Goal: Task Accomplishment & Management: Manage account settings

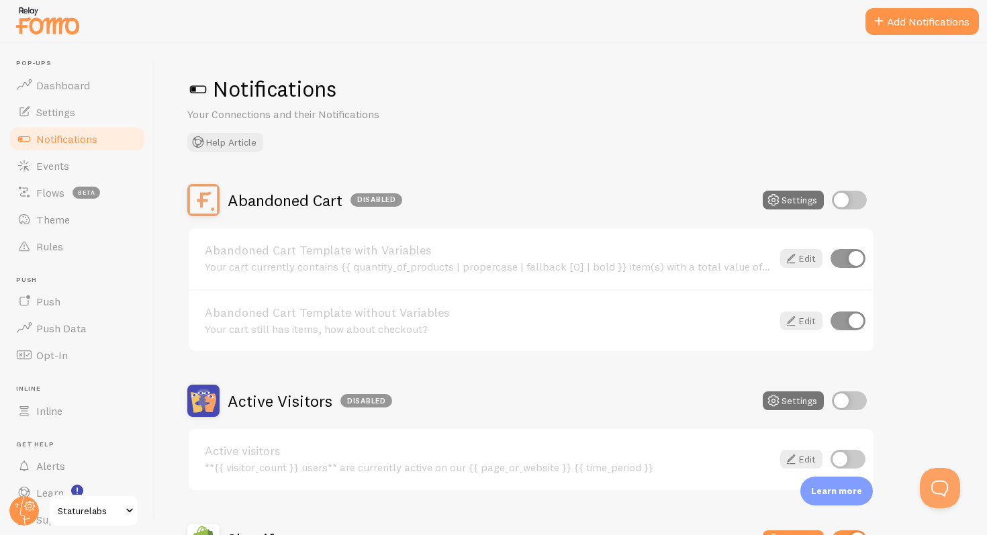
scroll to position [464, 0]
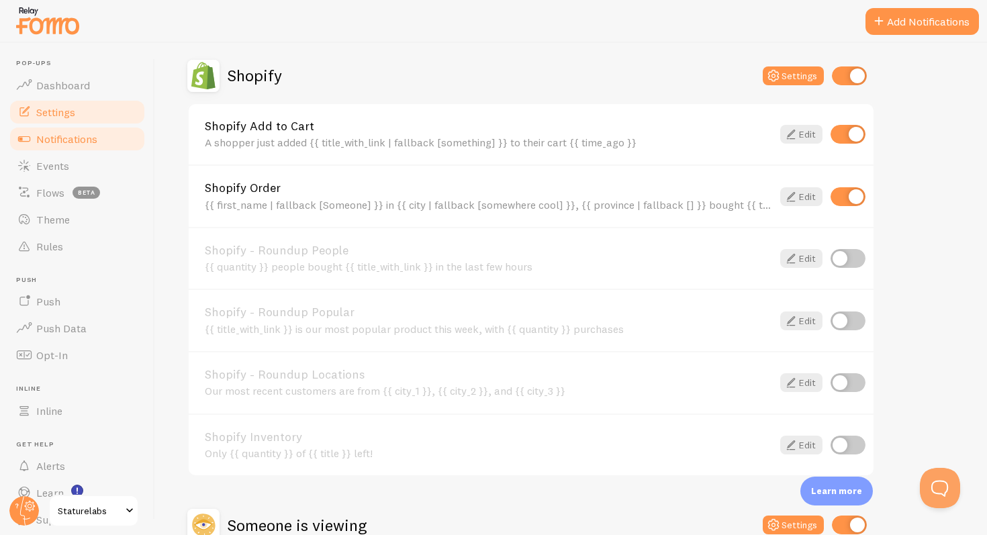
click at [75, 116] on span "Settings" at bounding box center [55, 111] width 39 height 13
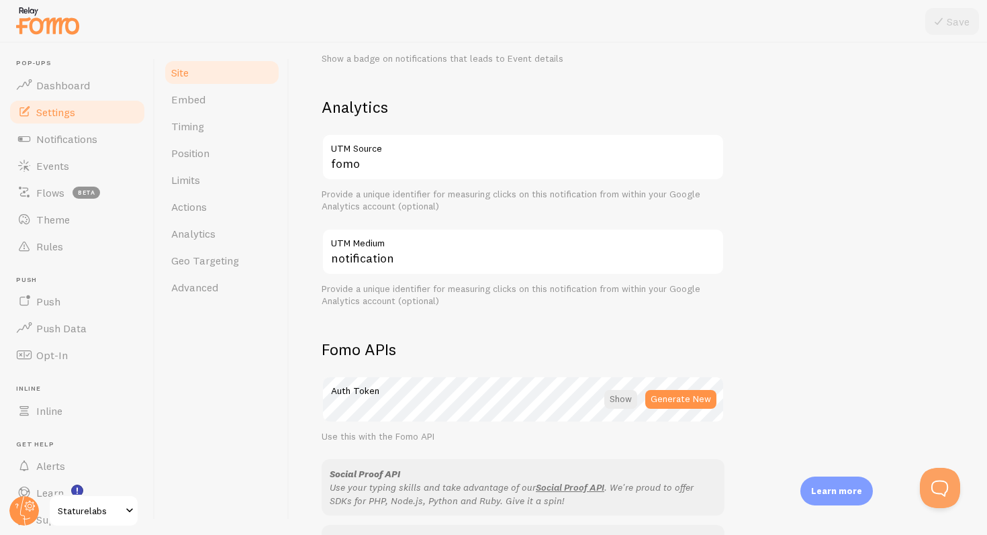
scroll to position [563, 0]
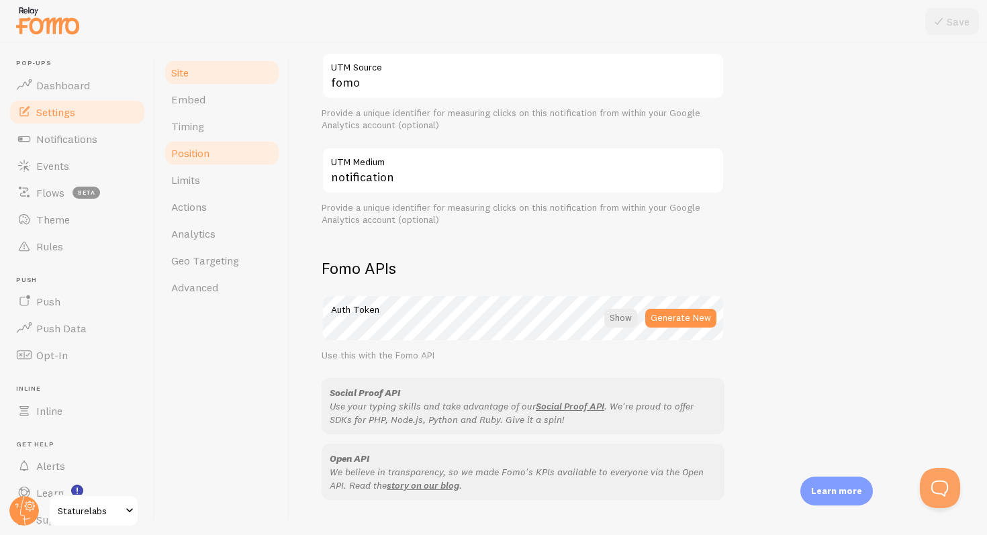
click at [216, 151] on link "Position" at bounding box center [221, 153] width 117 height 27
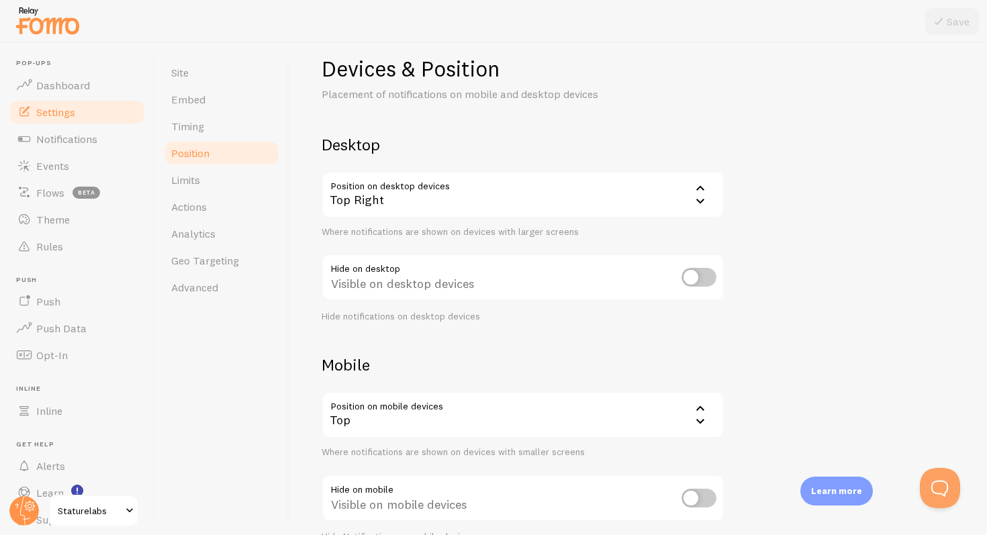
scroll to position [23, 0]
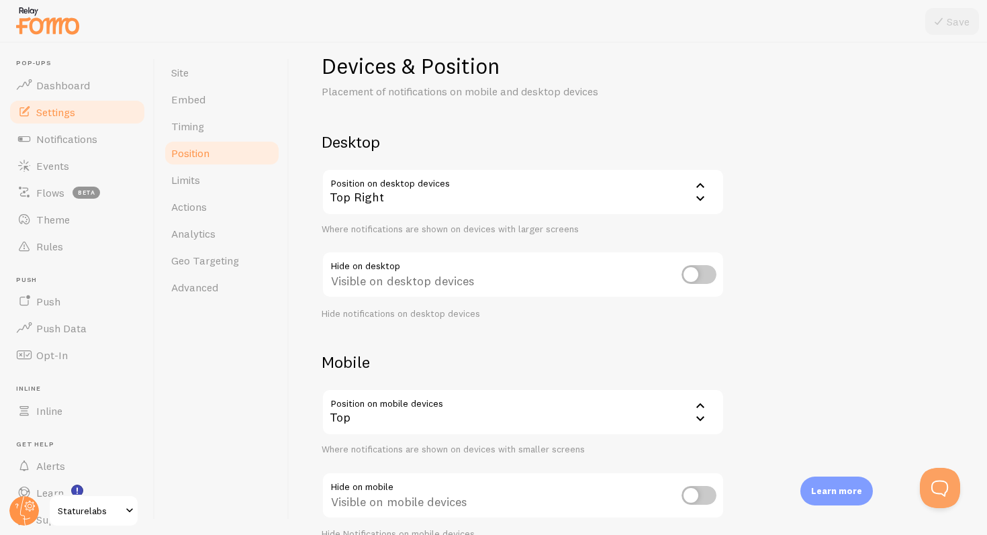
click at [559, 193] on div "Top Right" at bounding box center [523, 192] width 403 height 47
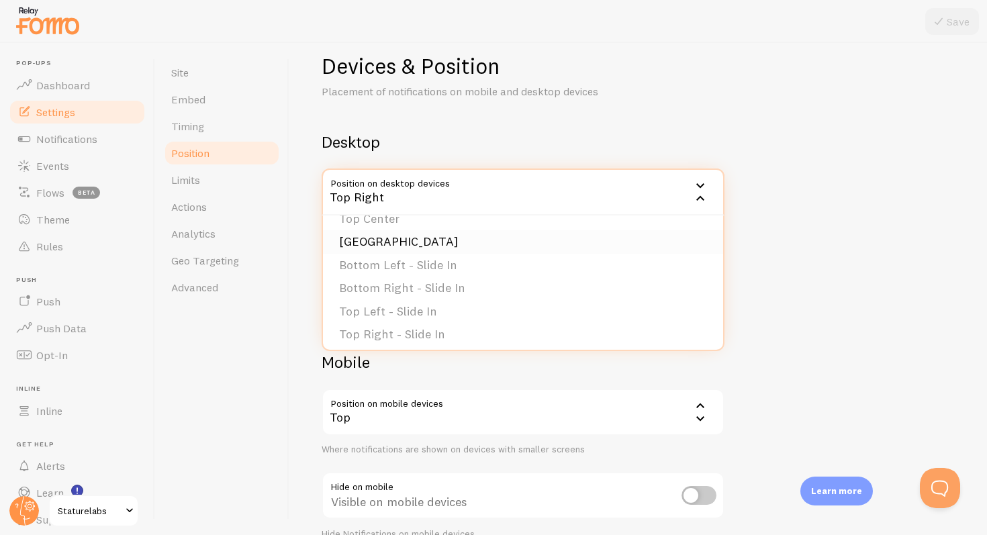
scroll to position [113, 0]
click at [491, 260] on li "Bottom Left - Slide In" at bounding box center [523, 260] width 400 height 23
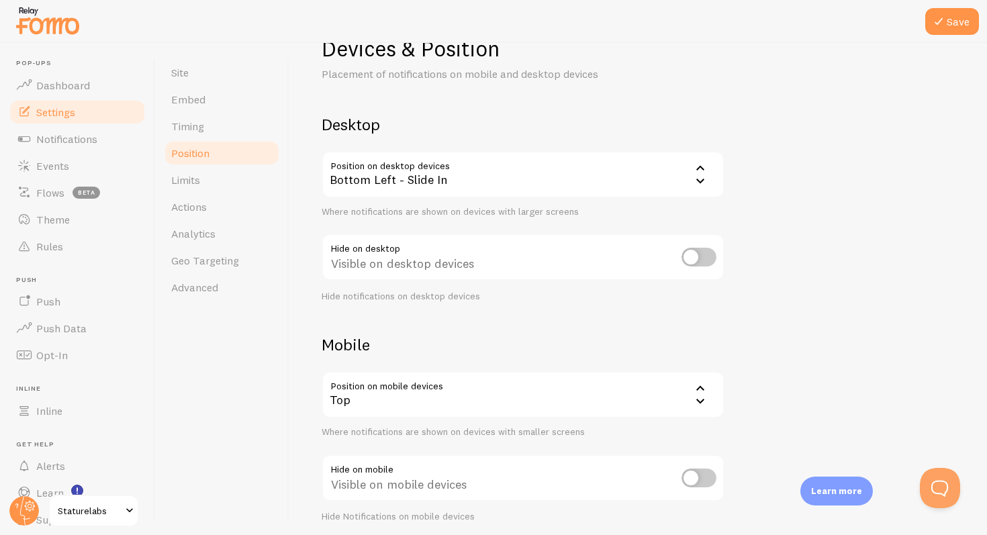
scroll to position [46, 0]
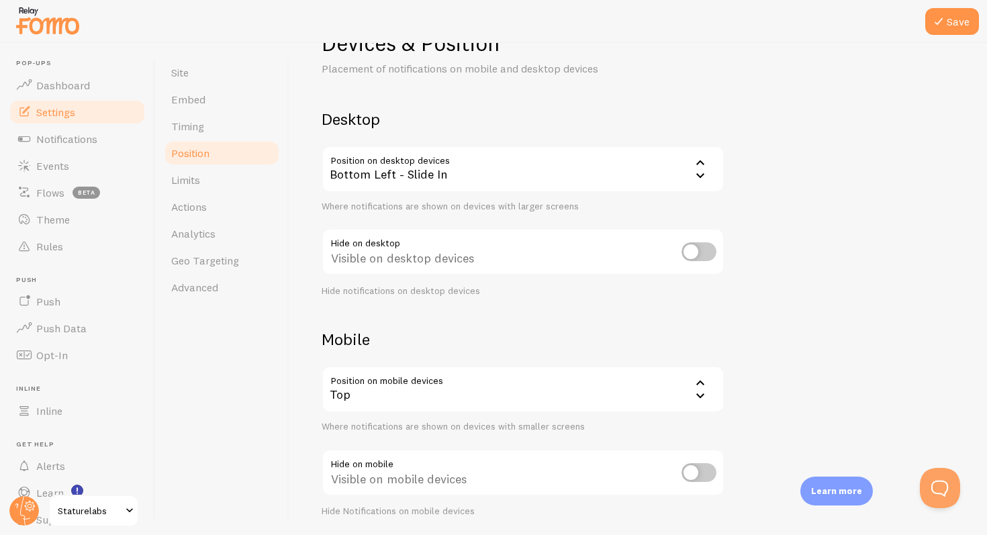
click at [522, 177] on div "Bottom Left - Slide In" at bounding box center [523, 169] width 403 height 47
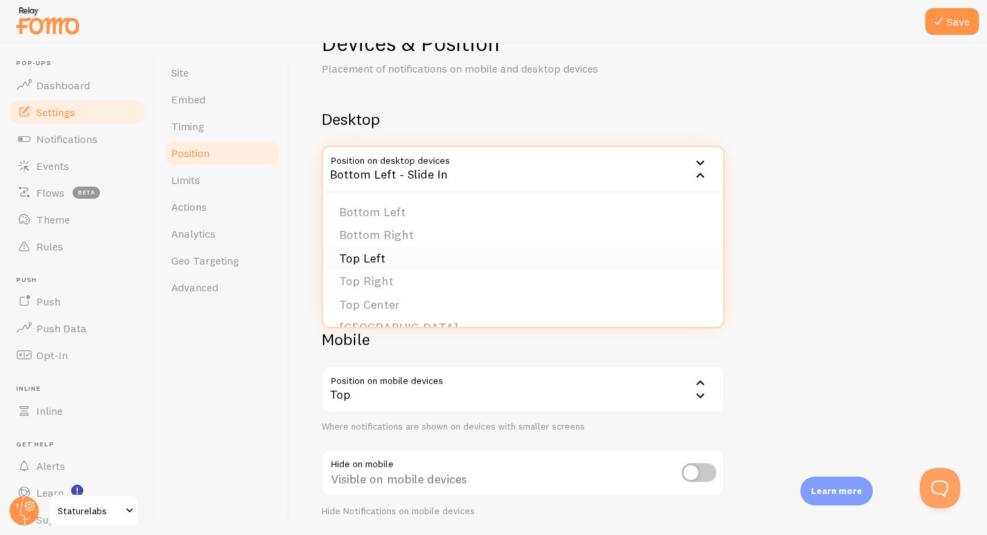
scroll to position [113, 0]
click at [796, 203] on div "Devices & Position Placement of notifications on mobile and desktop devices Des…" at bounding box center [638, 274] width 633 height 488
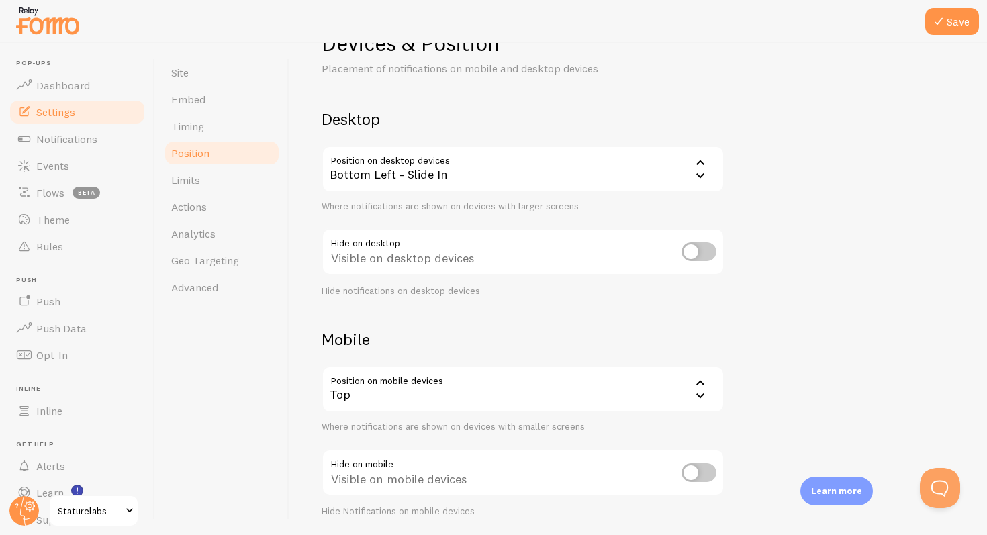
scroll to position [92, 0]
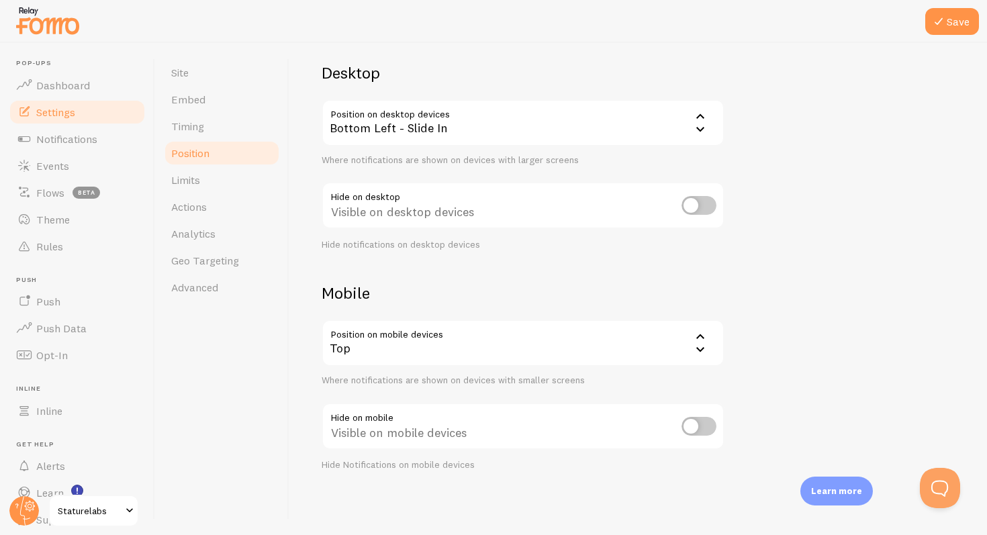
click at [629, 352] on div "Top" at bounding box center [523, 343] width 403 height 47
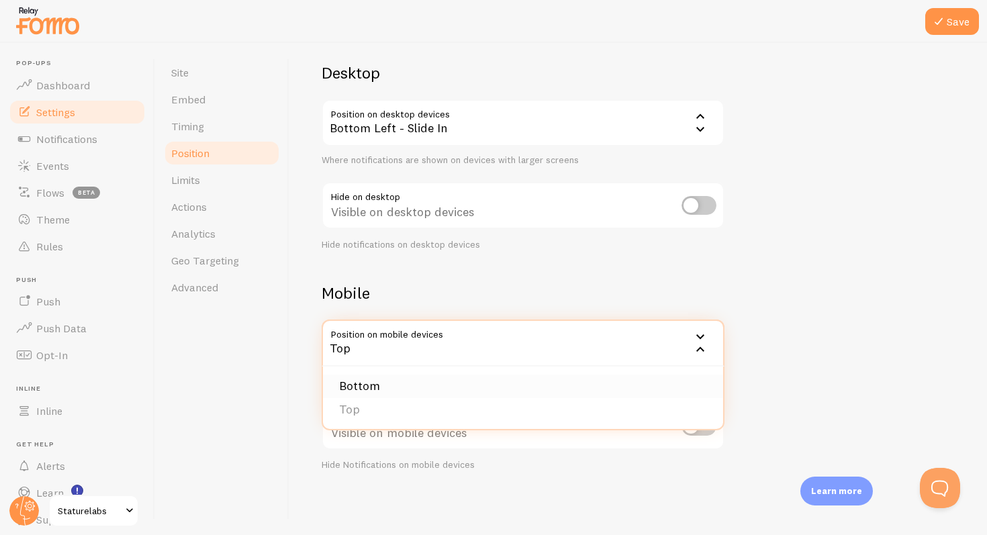
click at [566, 387] on li "Bottom" at bounding box center [523, 386] width 400 height 23
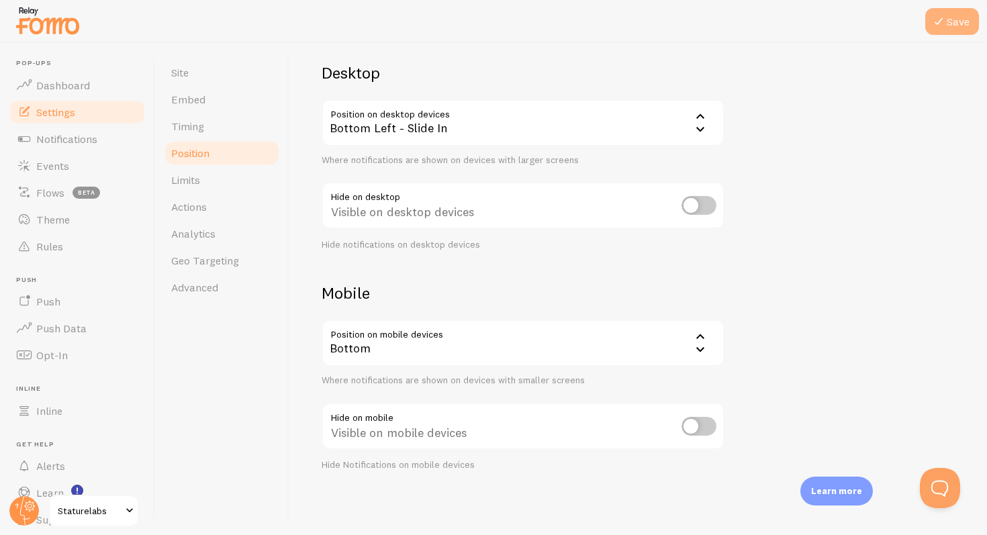
click at [963, 15] on button "Save" at bounding box center [952, 21] width 54 height 27
click at [57, 140] on span "Notifications" at bounding box center [66, 138] width 61 height 13
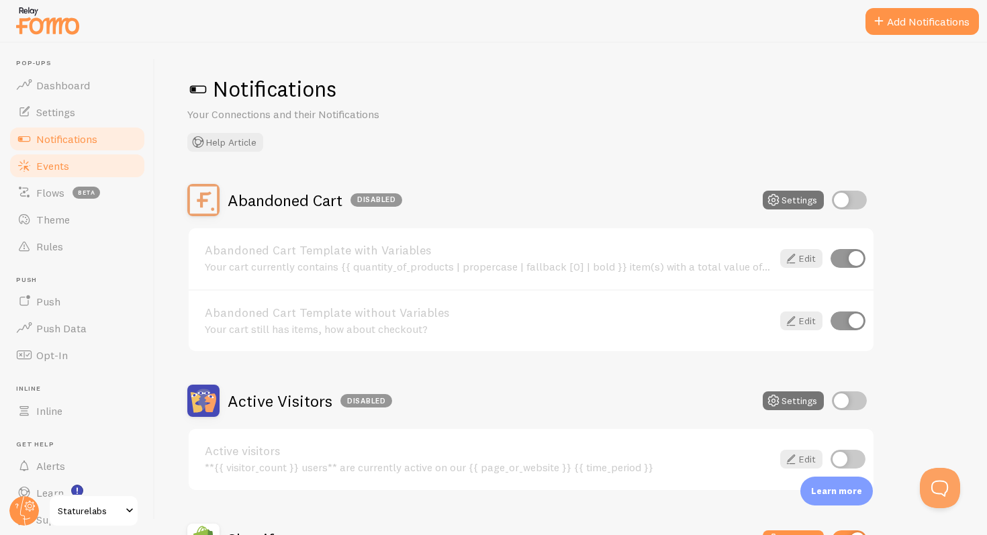
click at [87, 177] on link "Events" at bounding box center [77, 165] width 138 height 27
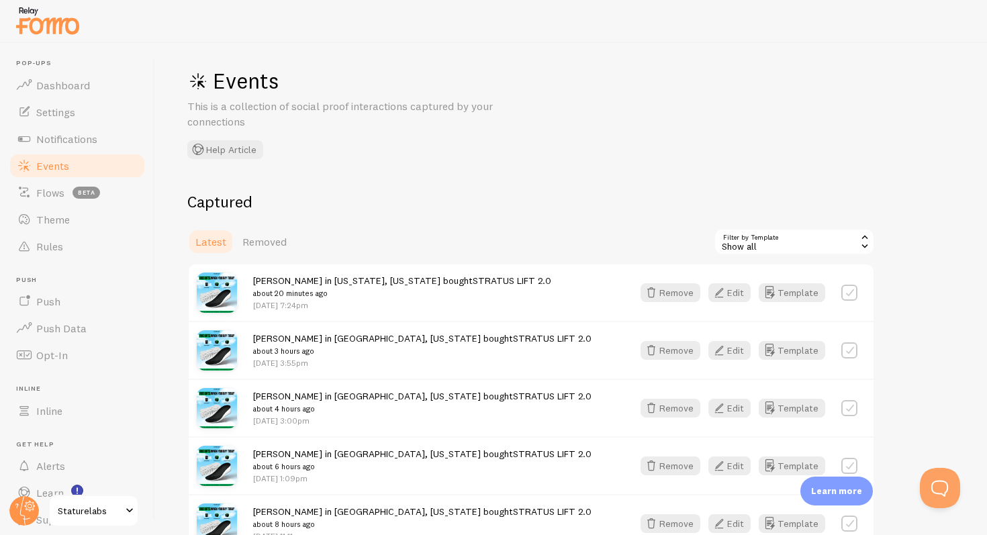
scroll to position [5, 0]
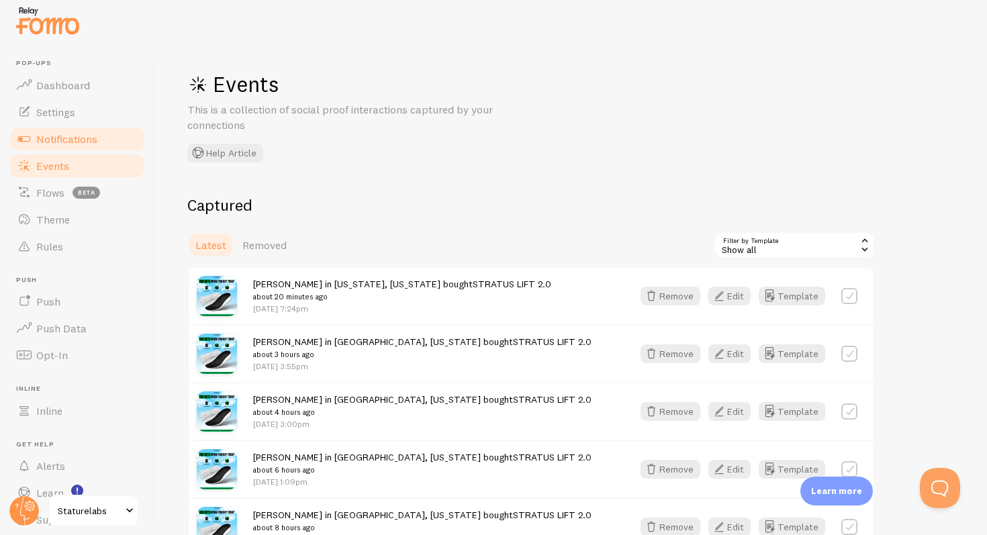
click at [87, 131] on link "Notifications" at bounding box center [77, 139] width 138 height 27
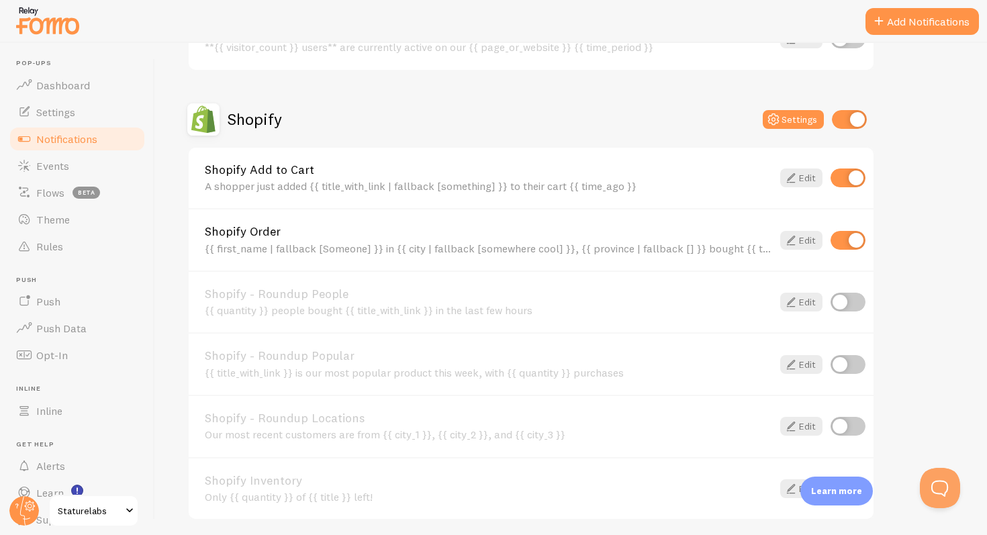
scroll to position [499, 0]
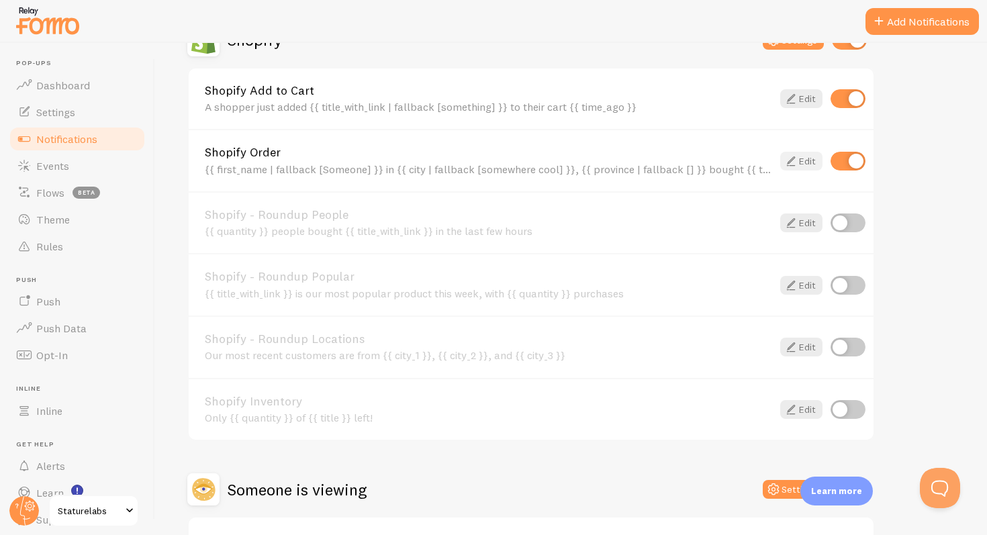
click at [808, 162] on link "Edit" at bounding box center [801, 161] width 42 height 19
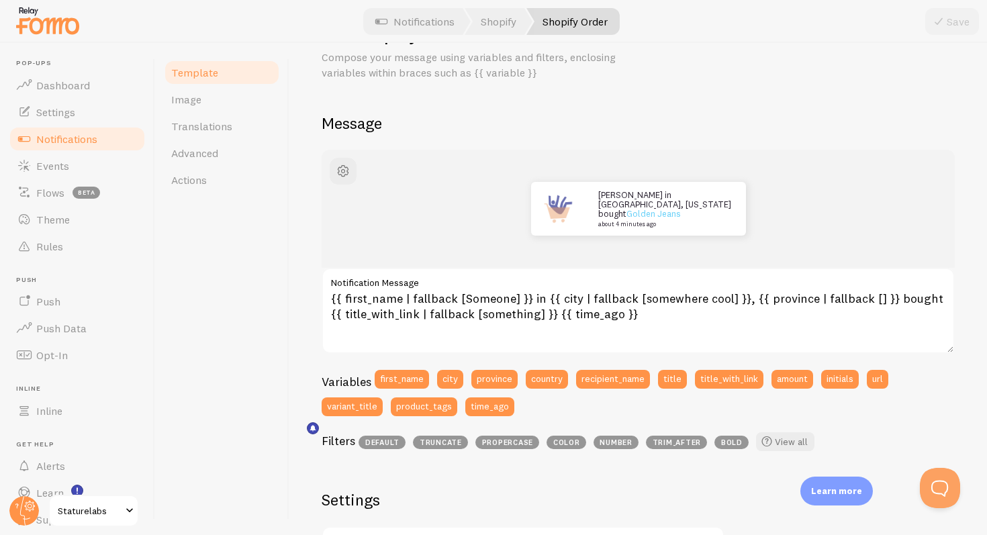
scroll to position [71, 0]
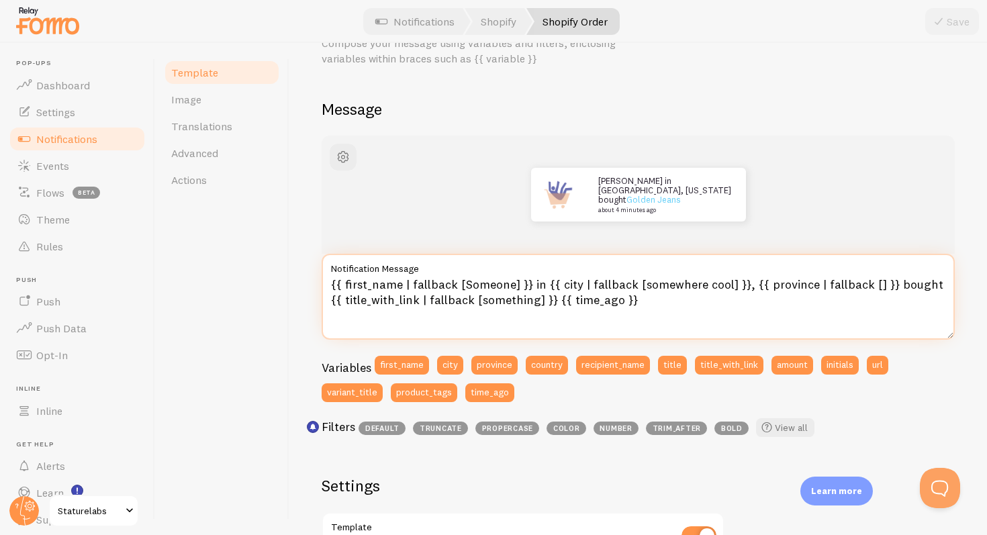
drag, startPoint x: 526, startPoint y: 280, endPoint x: 288, endPoint y: 280, distance: 237.7
click at [288, 280] on div "Template Image Translations Advanced Actions Shopify Order Compose your message…" at bounding box center [571, 289] width 832 height 492
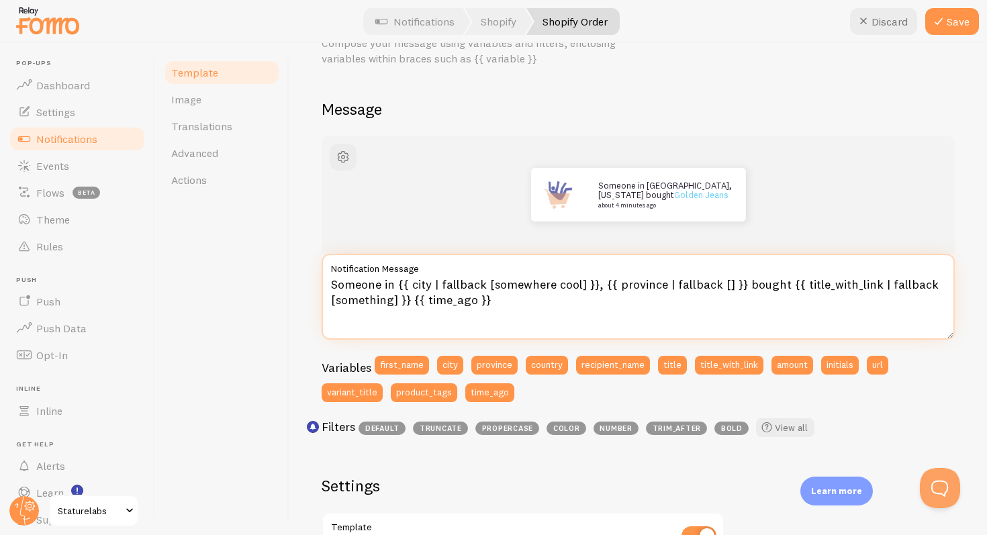
click at [493, 297] on textarea "Someone in {{ city | fallback [somewhere cool] }}, {{ province | fallback [] }}…" at bounding box center [638, 297] width 633 height 86
click at [528, 286] on textarea "Someone in {{ city | fallback [somewhere cool] }}, {{ province | fallback [] }}…" at bounding box center [638, 297] width 633 height 86
click at [486, 291] on textarea "Someone in {{ city | fallback [somewhere cool] }}, {{ province | fallback [] }}…" at bounding box center [638, 297] width 633 height 86
type textarea "Someone in {{ city | fallback [somewhere cool] }}, {{ province | fallback [] }}…"
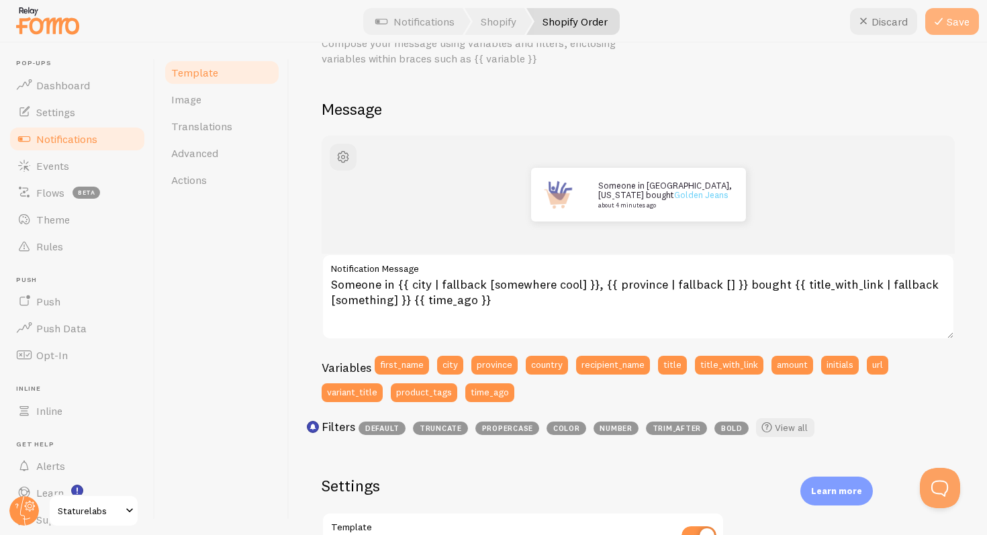
click at [961, 34] on button "Save" at bounding box center [952, 21] width 54 height 27
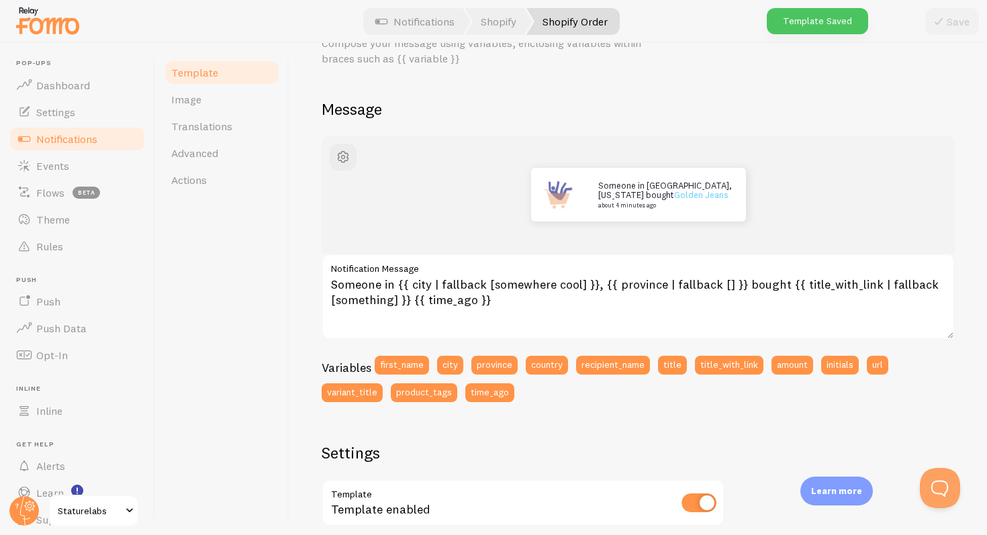
click at [49, 133] on span "Notifications" at bounding box center [66, 138] width 61 height 13
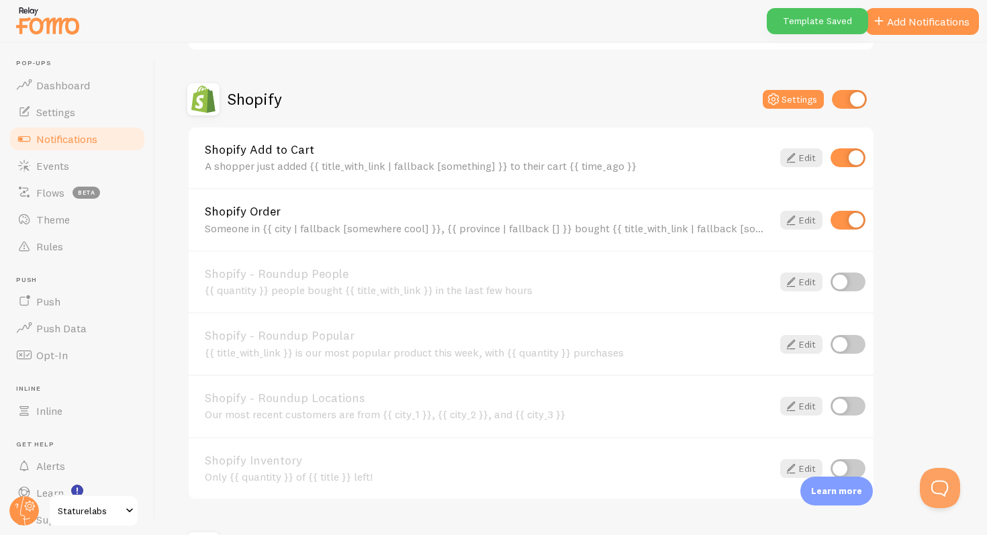
scroll to position [609, 0]
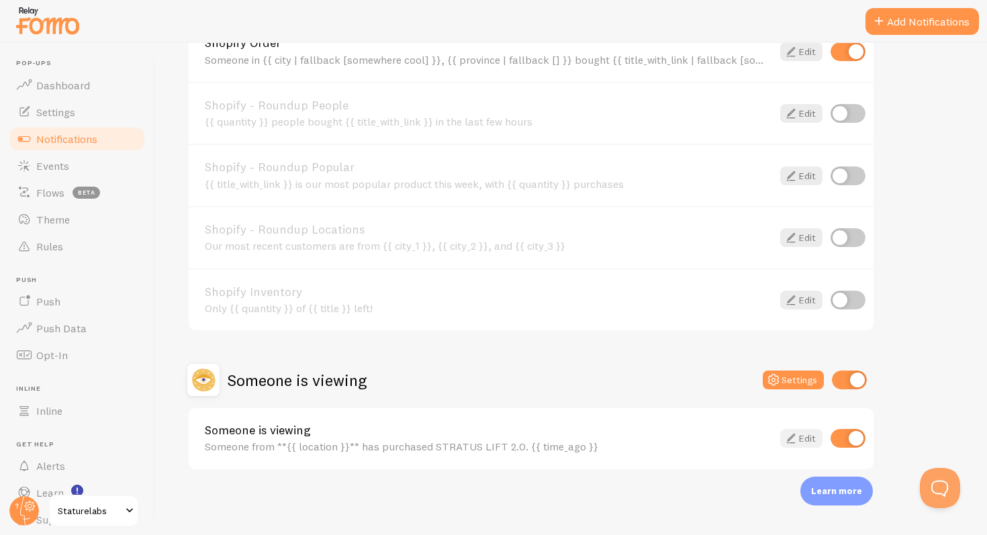
click at [798, 434] on icon at bounding box center [791, 438] width 16 height 16
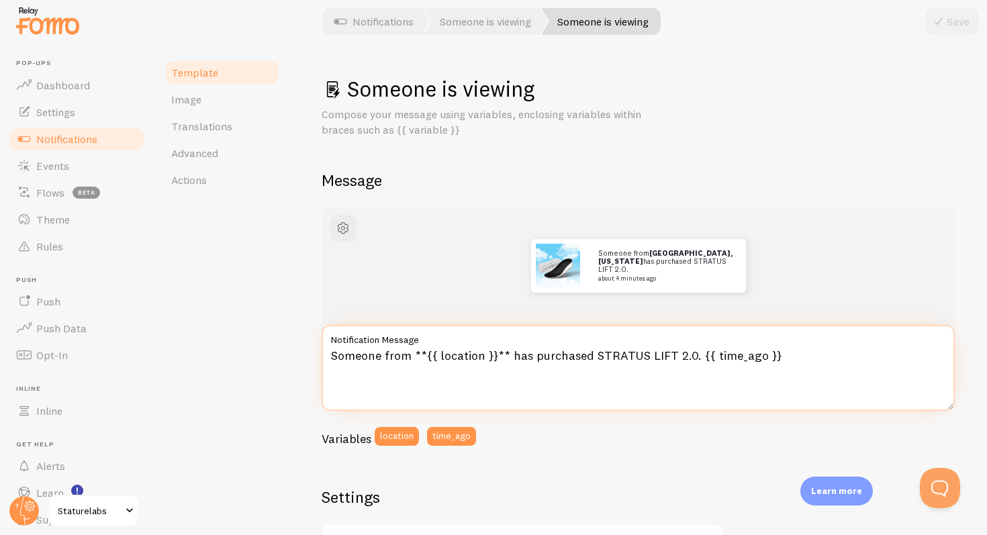
click at [399, 352] on textarea "Someone from **{{ location }}** has purchased STRATUS LIFT 2.0. {{ time_ago }}" at bounding box center [638, 368] width 633 height 86
click at [551, 371] on textarea "Someone in **{{ location }}** has purchased STRATUS LIFT 2.0. {{ time_ago }}" at bounding box center [638, 368] width 633 height 86
click at [656, 365] on textarea "Someone in **{{ location }}** has purchased STRATUS LIFT 2.0. {{ time_ago }}" at bounding box center [638, 368] width 633 height 86
type textarea "Someone in **{{ location }}** has purchased STRATUS LIFT 2.0. {{ time_ago }}"
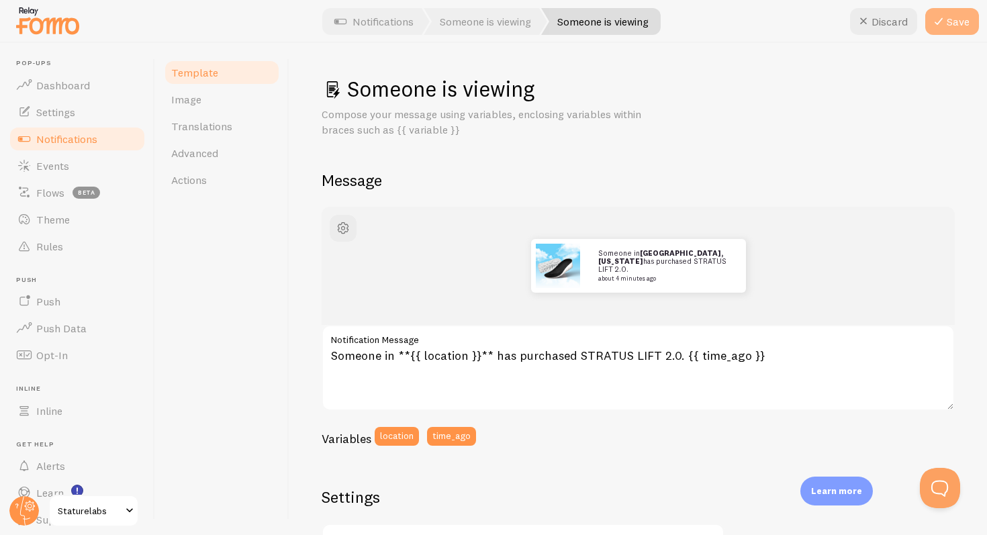
click at [954, 28] on button "Save" at bounding box center [952, 21] width 54 height 27
